Goal: Task Accomplishment & Management: Use online tool/utility

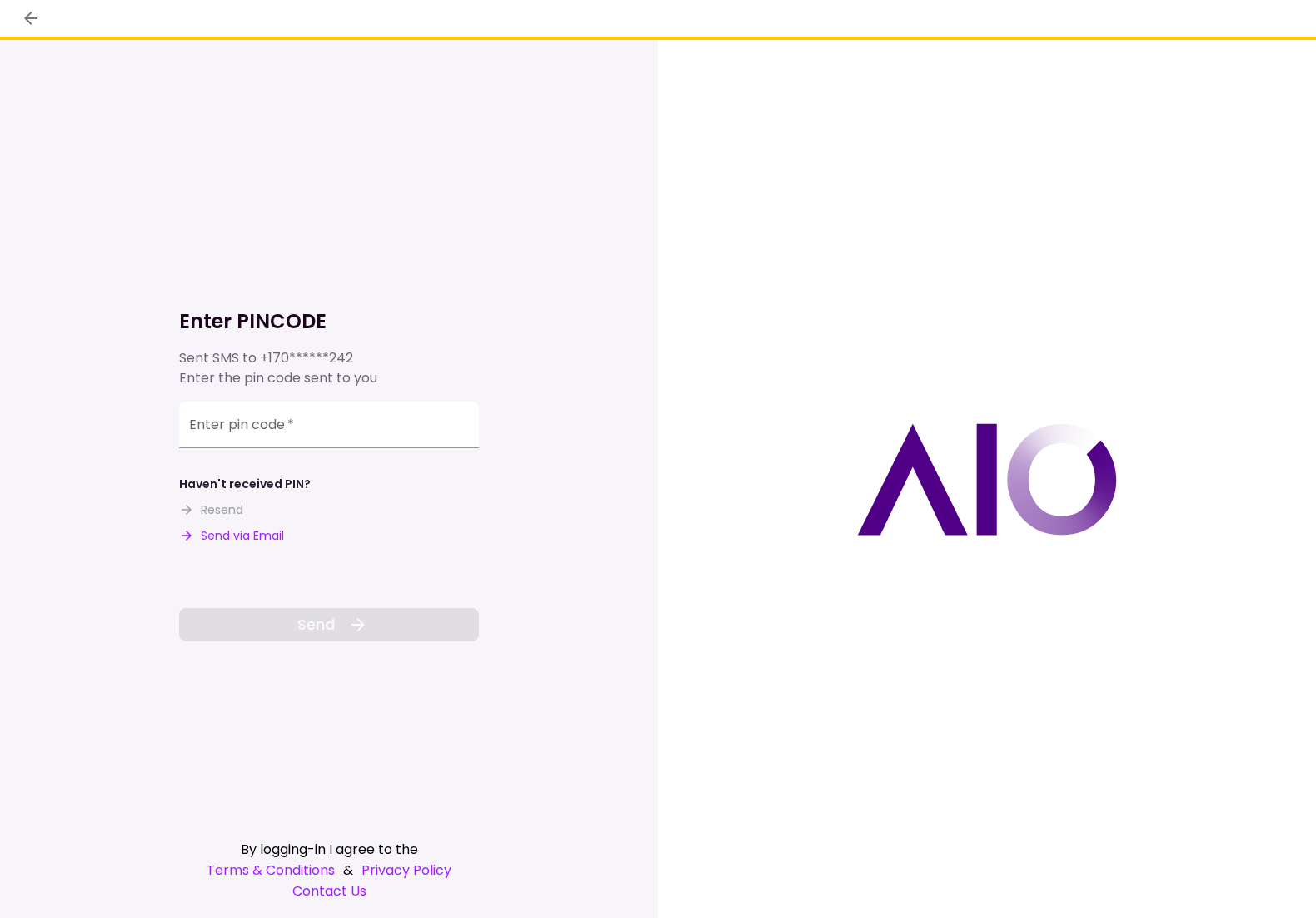
click at [240, 534] on button "Send via Email" at bounding box center [232, 536] width 105 height 17
click at [759, 553] on div at bounding box center [987, 479] width 658 height 878
click at [282, 420] on input "Enter pin code   *" at bounding box center [329, 424] width 300 height 47
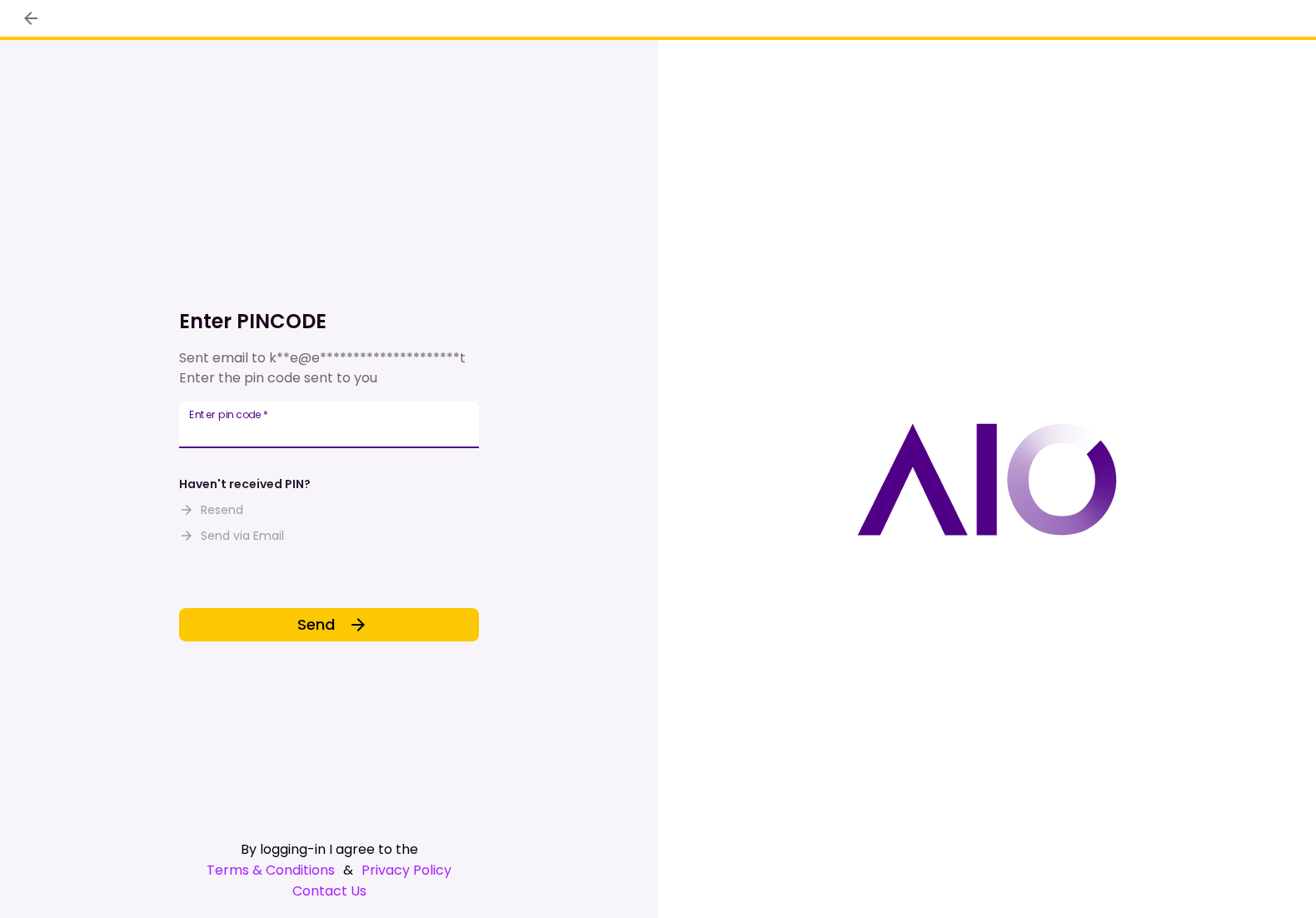
type input "******"
